Goal: Task Accomplishment & Management: Use online tool/utility

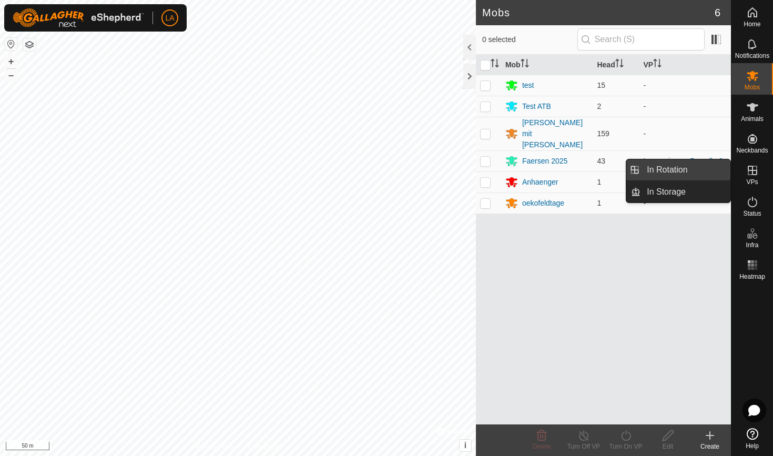
click at [701, 167] on link "In Rotation" at bounding box center [686, 169] width 90 height 21
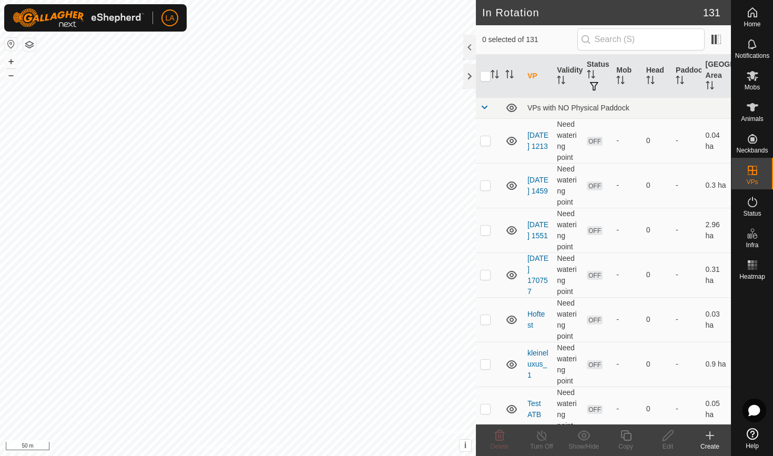
click at [708, 437] on icon at bounding box center [710, 435] width 13 height 13
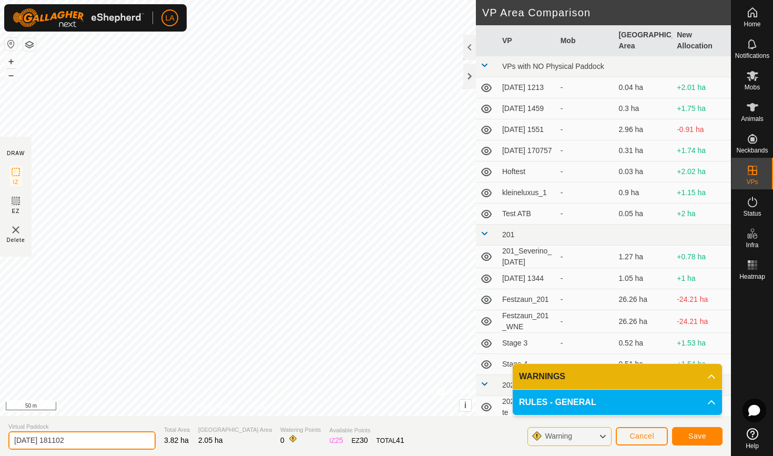
click at [84, 436] on input "[DATE] 181102" at bounding box center [81, 440] width 147 height 18
click at [703, 437] on span "Save" at bounding box center [698, 436] width 18 height 8
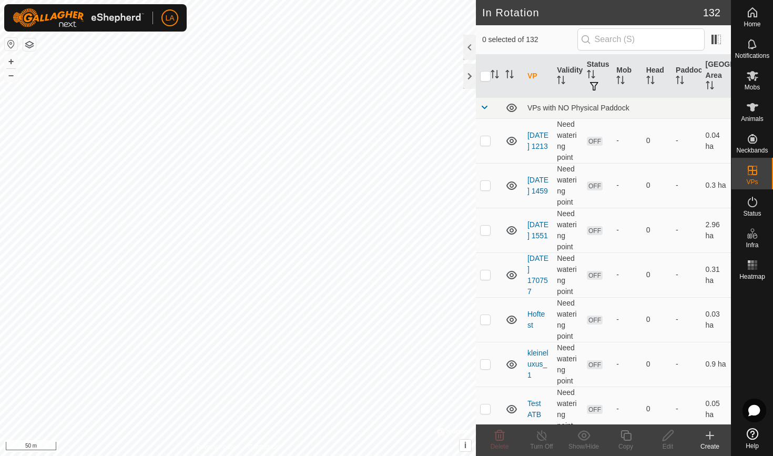
checkbox input "true"
click at [751, 78] on icon at bounding box center [753, 76] width 12 height 10
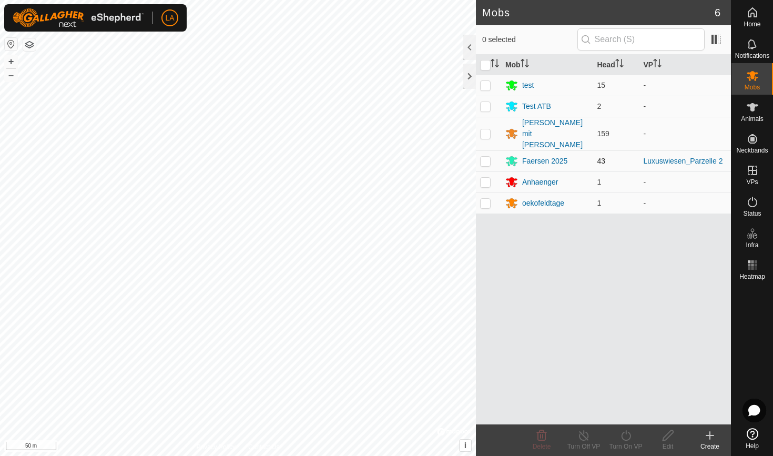
click at [483, 157] on p-checkbox at bounding box center [485, 161] width 11 height 8
checkbox input "true"
click at [623, 435] on icon at bounding box center [626, 435] width 13 height 13
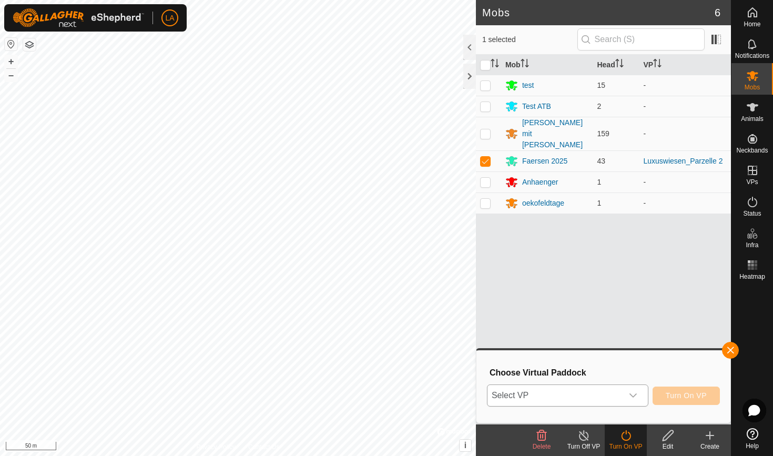
click at [584, 398] on span "Select VP" at bounding box center [555, 395] width 135 height 21
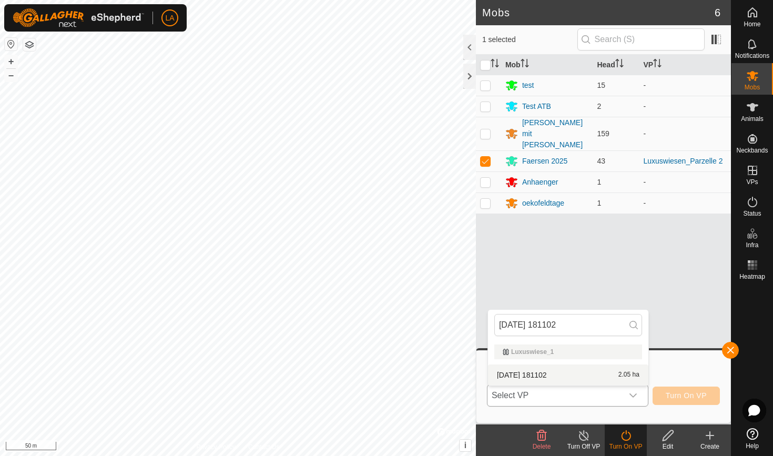
type input "[DATE] 181102"
click at [539, 372] on li "[DATE] [DATE] 2.05 ha" at bounding box center [568, 375] width 160 height 21
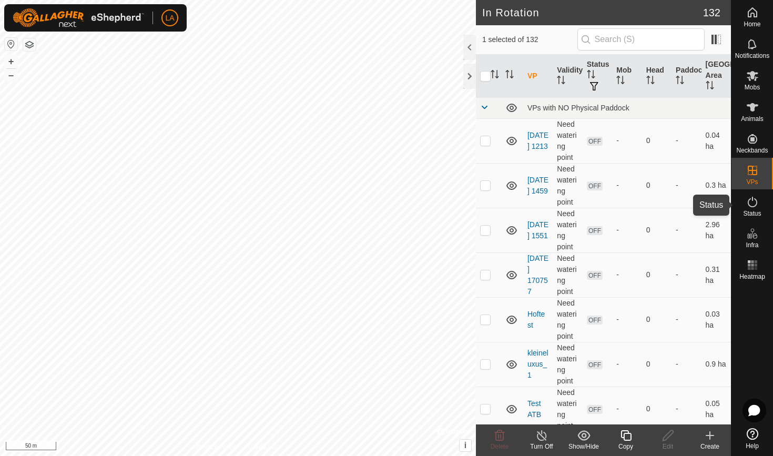
click at [750, 205] on icon at bounding box center [753, 202] width 13 height 13
checkbox input "true"
checkbox input "false"
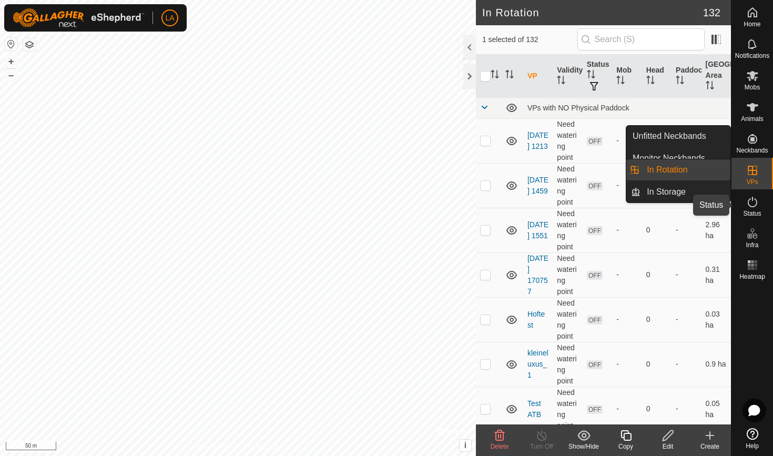
click at [755, 203] on icon at bounding box center [753, 202] width 13 height 13
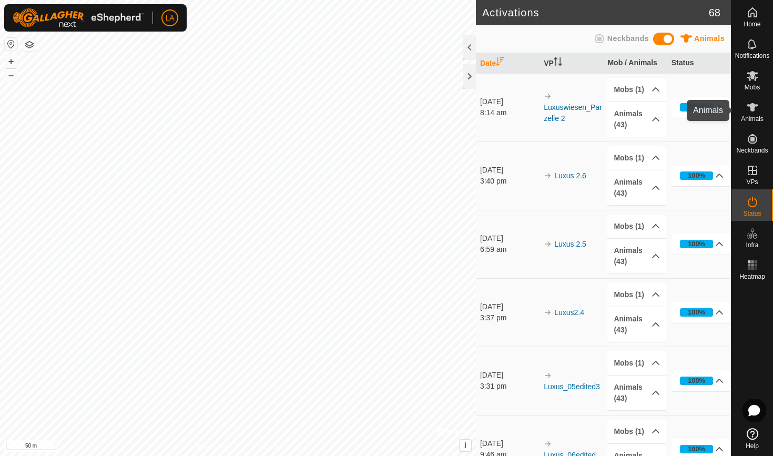
click at [750, 99] on es-animals-svg-icon at bounding box center [752, 107] width 19 height 17
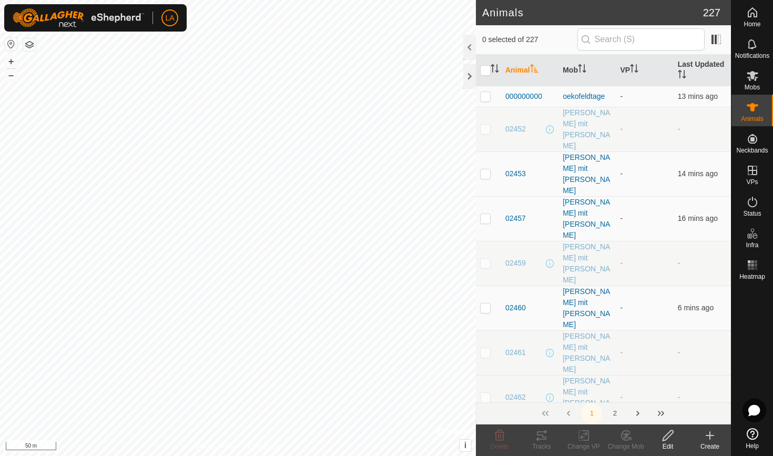
click at [750, 106] on icon at bounding box center [753, 107] width 12 height 8
click at [752, 63] on div "Mobs" at bounding box center [753, 79] width 42 height 32
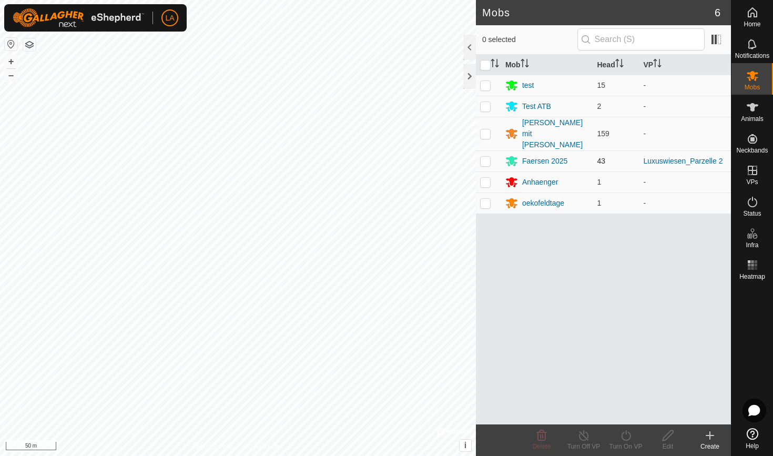
click at [486, 157] on p-checkbox at bounding box center [485, 161] width 11 height 8
checkbox input "true"
click at [623, 438] on icon at bounding box center [626, 435] width 13 height 13
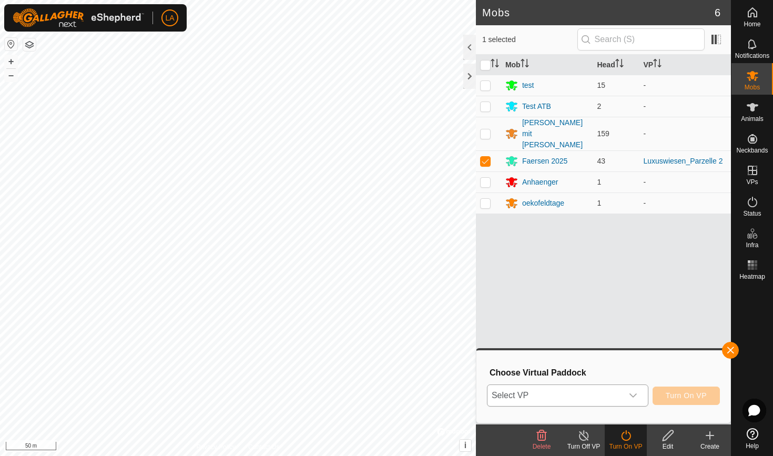
click at [576, 397] on span "Select VP" at bounding box center [555, 395] width 135 height 21
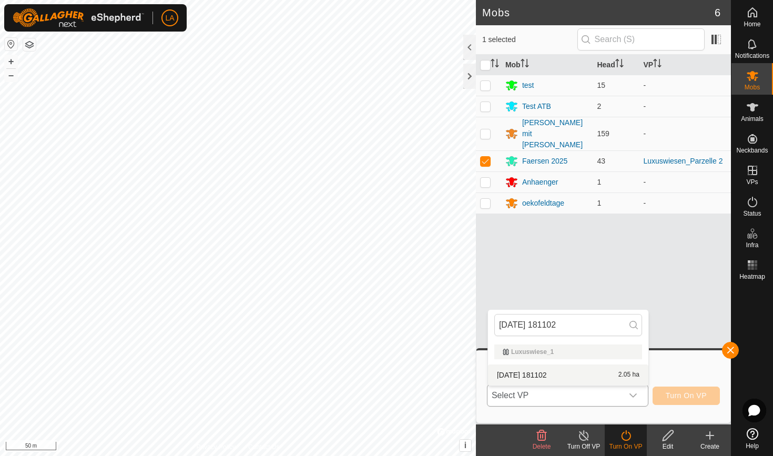
type input "[DATE] 181102"
click at [568, 373] on li "[DATE] [DATE] 2.05 ha" at bounding box center [568, 375] width 160 height 21
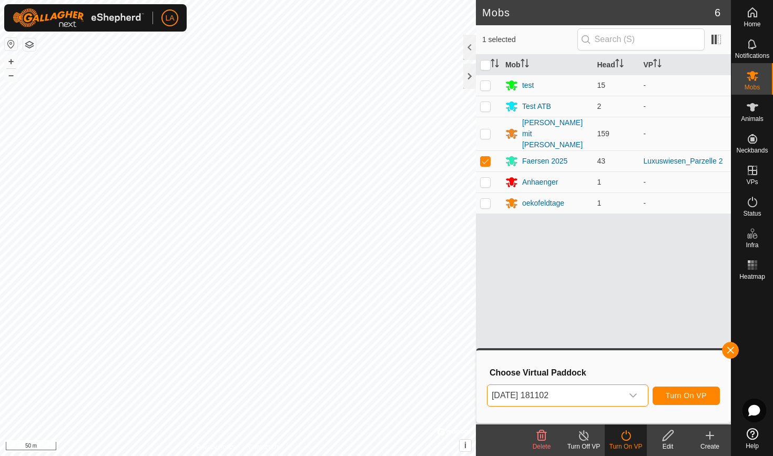
click at [693, 393] on span "Turn On VP" at bounding box center [686, 395] width 41 height 8
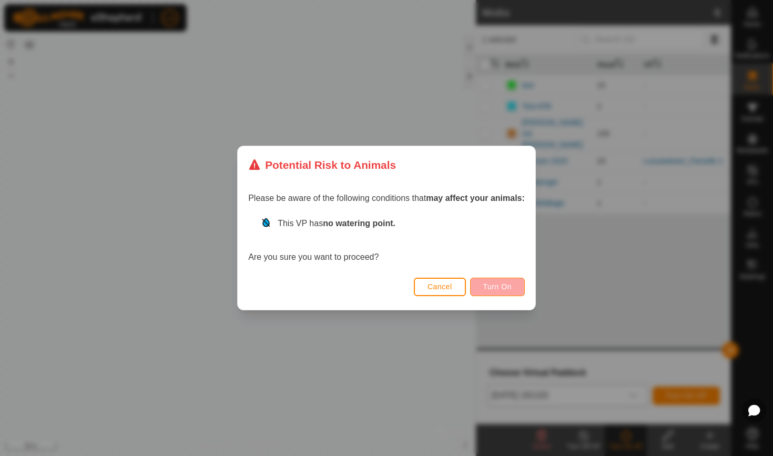
click at [490, 283] on span "Turn On" at bounding box center [497, 287] width 28 height 8
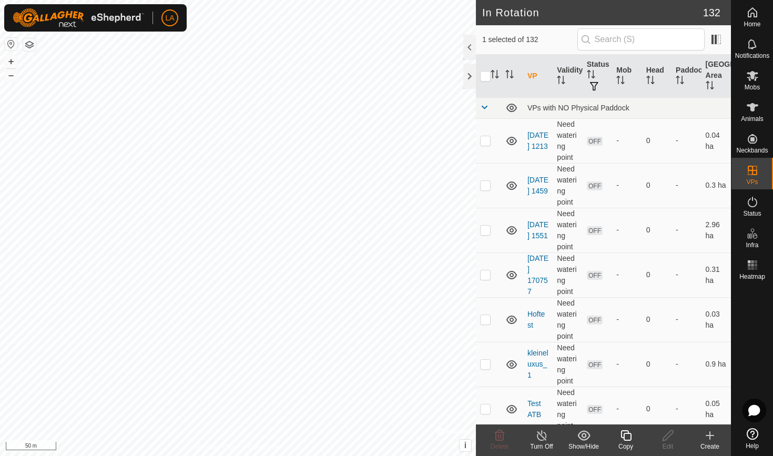
checkbox input "false"
checkbox input "true"
checkbox input "false"
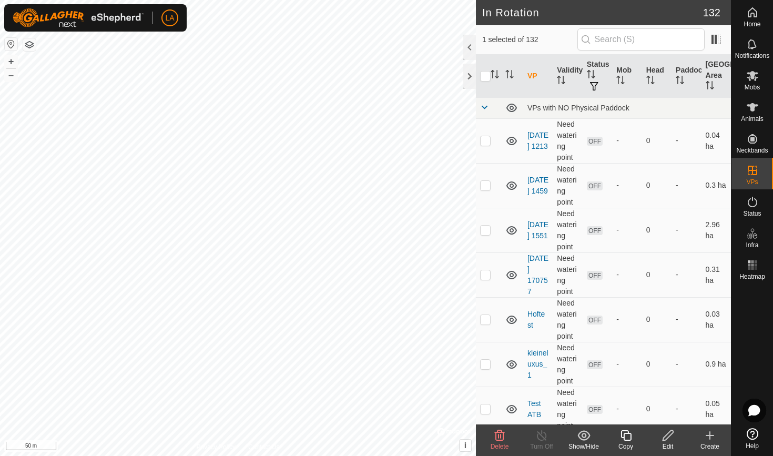
checkbox input "true"
checkbox input "false"
